Goal: Navigation & Orientation: Find specific page/section

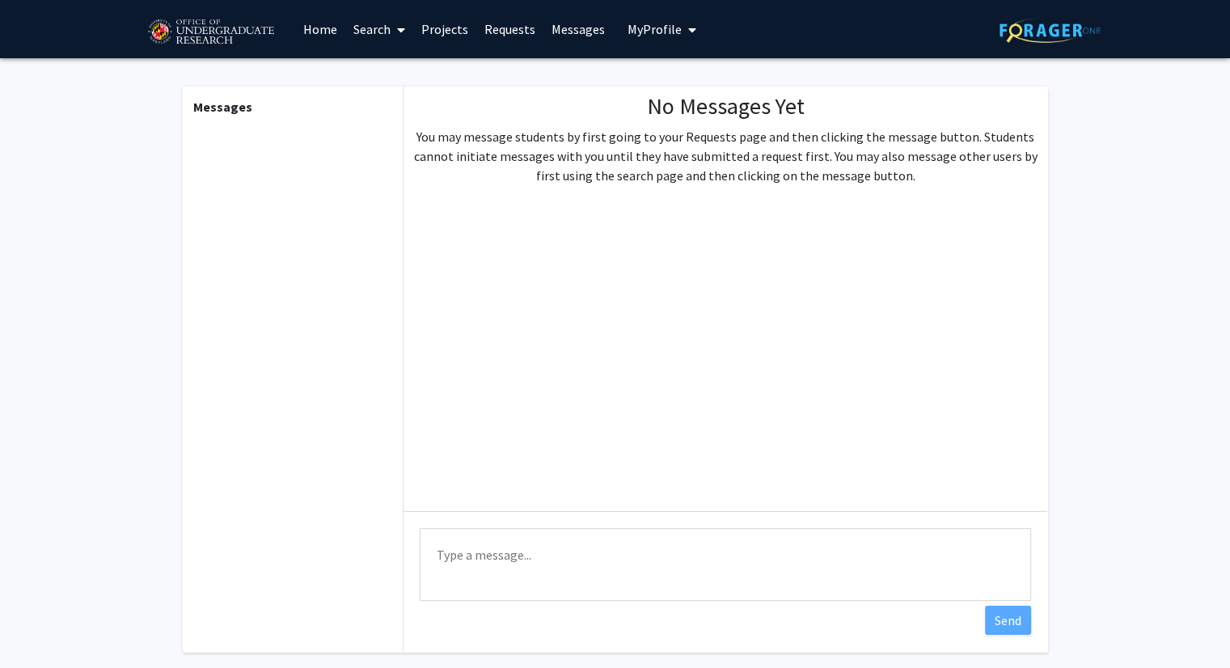
click at [490, 31] on link "Requests" at bounding box center [509, 29] width 67 height 57
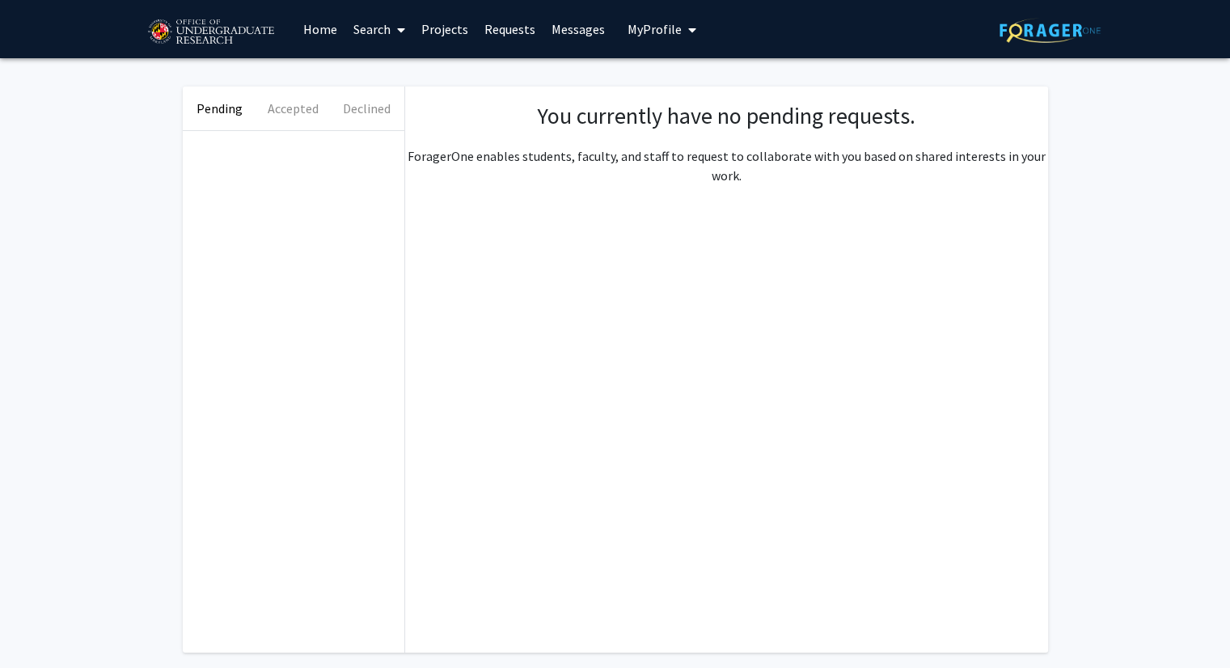
click at [463, 26] on link "Projects" at bounding box center [444, 29] width 63 height 57
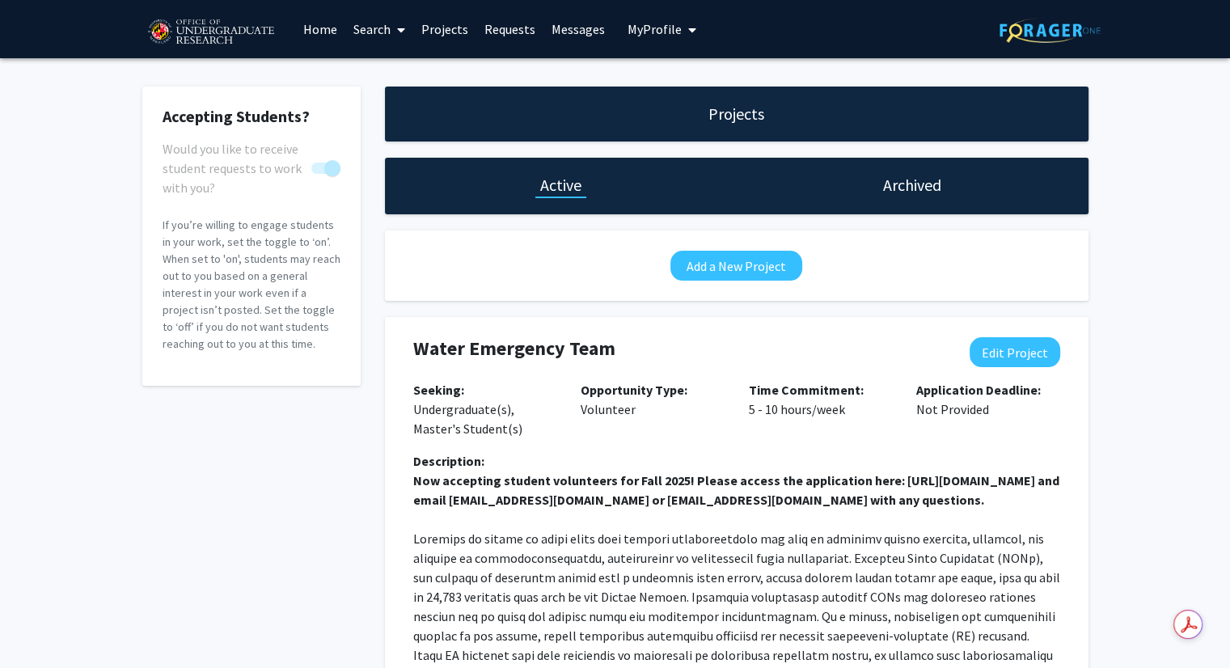
click at [571, 20] on link "Messages" at bounding box center [579, 29] width 70 height 57
